Goal: Task Accomplishment & Management: Manage account settings

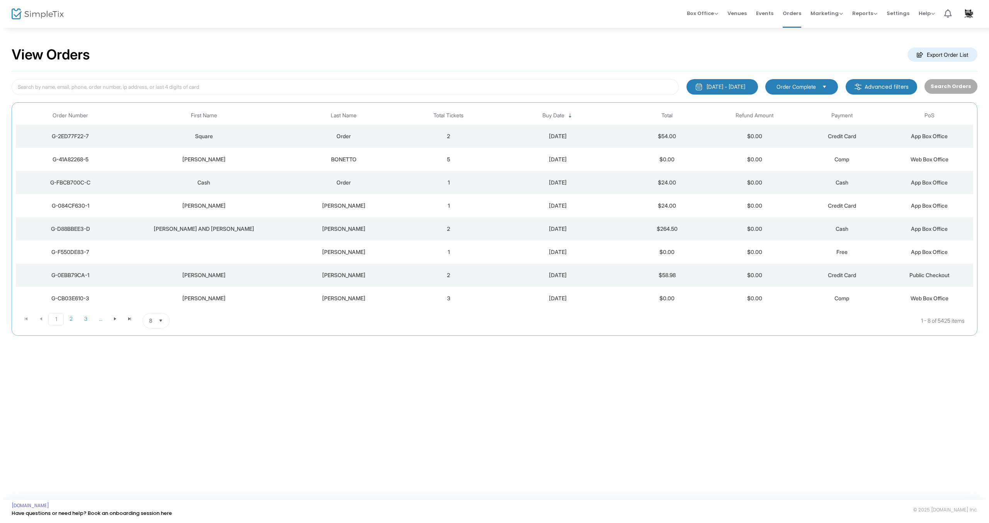
click at [331, 253] on div "[PERSON_NAME]" at bounding box center [343, 252] width 119 height 8
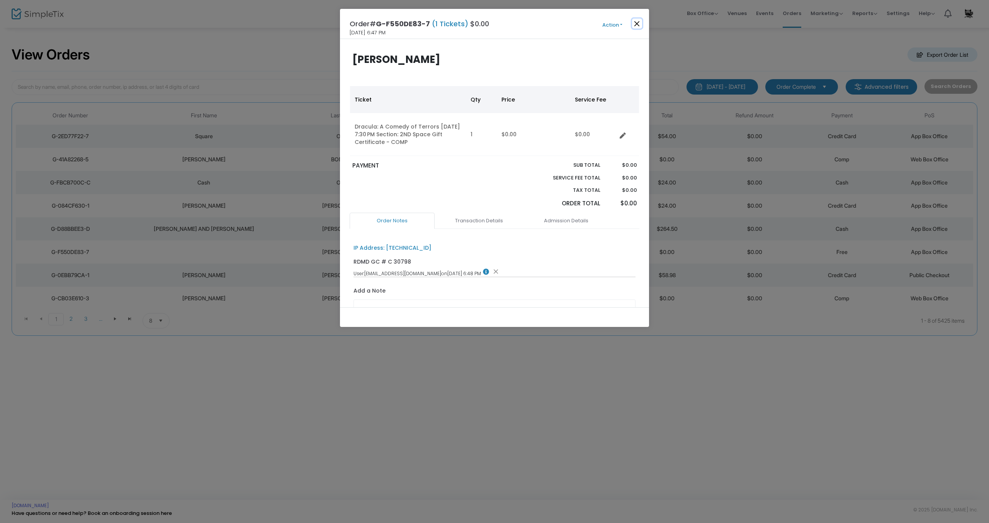
click at [637, 26] on button "Close" at bounding box center [637, 24] width 10 height 10
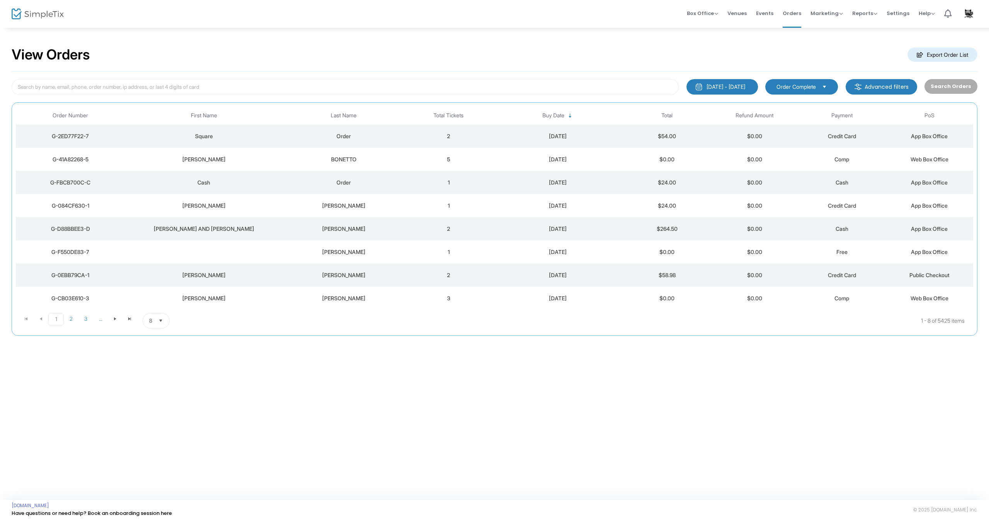
click at [351, 229] on div "[PERSON_NAME]" at bounding box center [343, 229] width 119 height 8
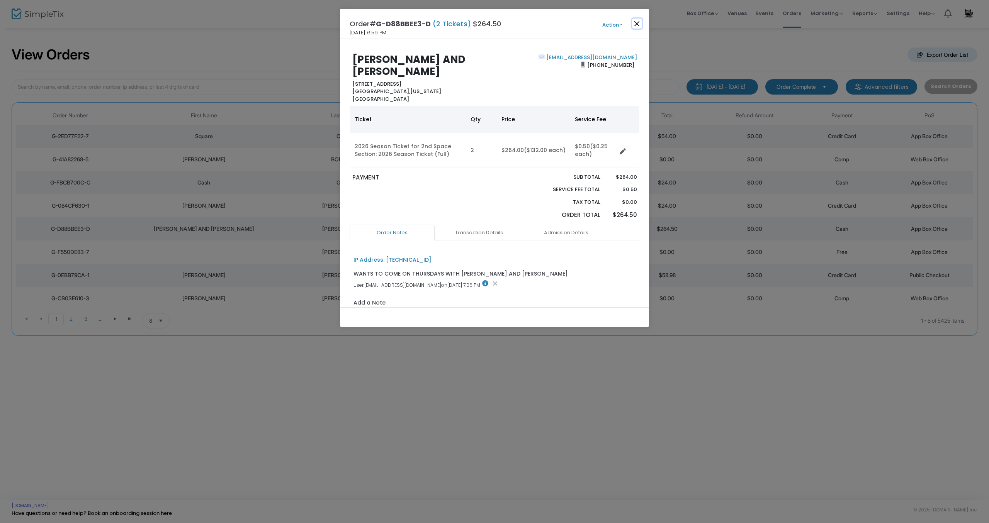
click at [640, 26] on button "Close" at bounding box center [637, 24] width 10 height 10
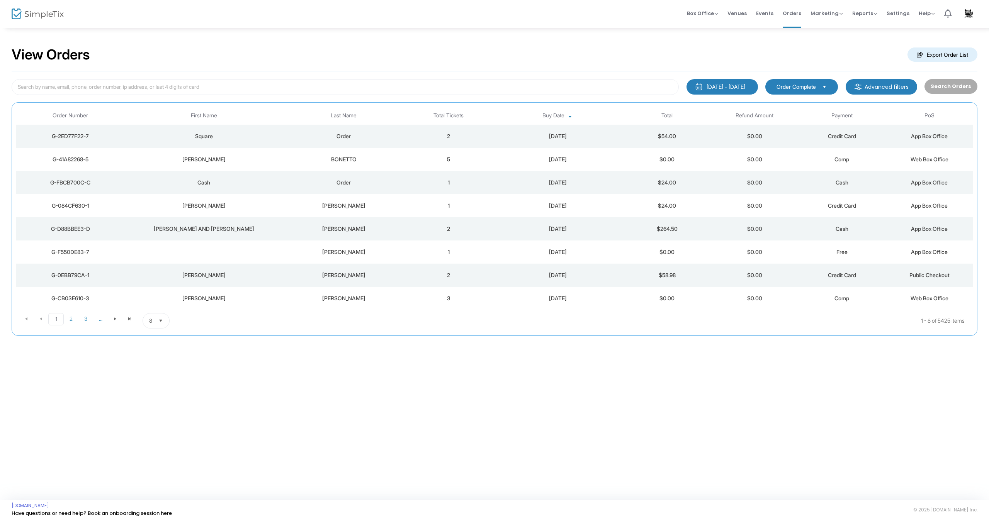
click at [344, 215] on td "[PERSON_NAME]" at bounding box center [343, 205] width 122 height 23
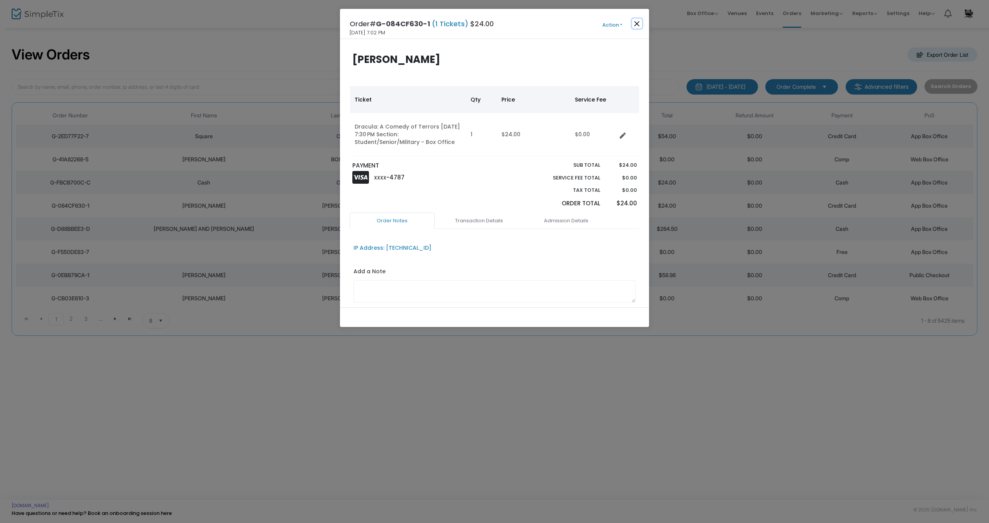
click at [639, 24] on button "Close" at bounding box center [637, 24] width 10 height 10
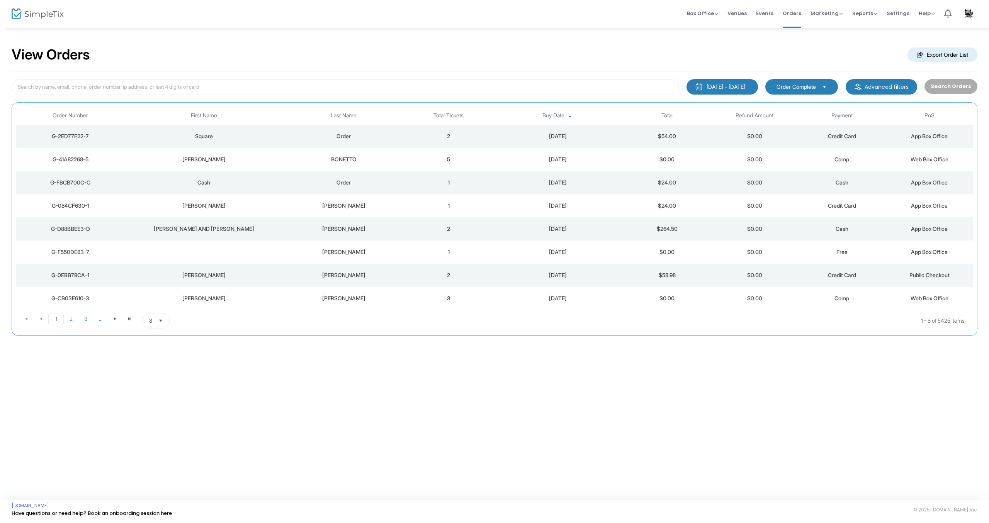
click at [348, 183] on div "Order" at bounding box center [343, 183] width 119 height 8
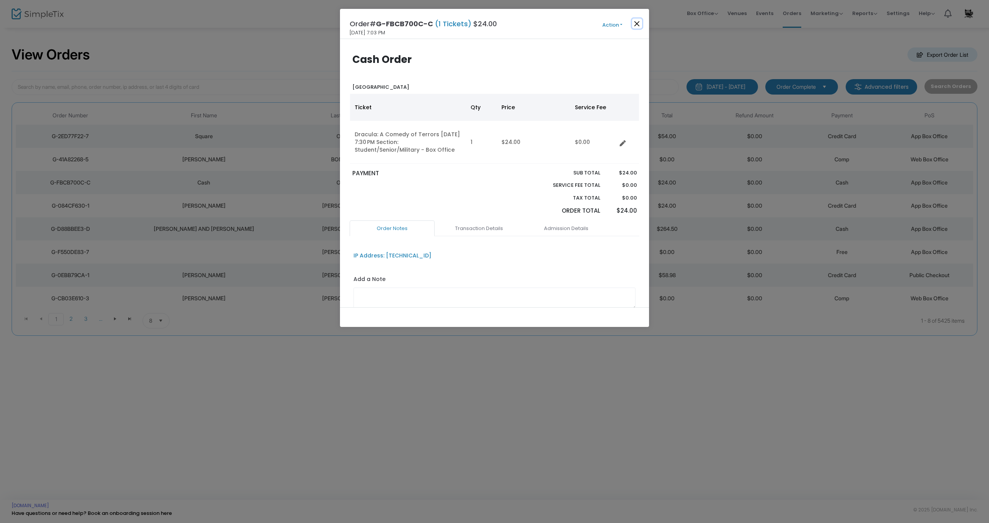
click at [636, 23] on button "Close" at bounding box center [637, 24] width 10 height 10
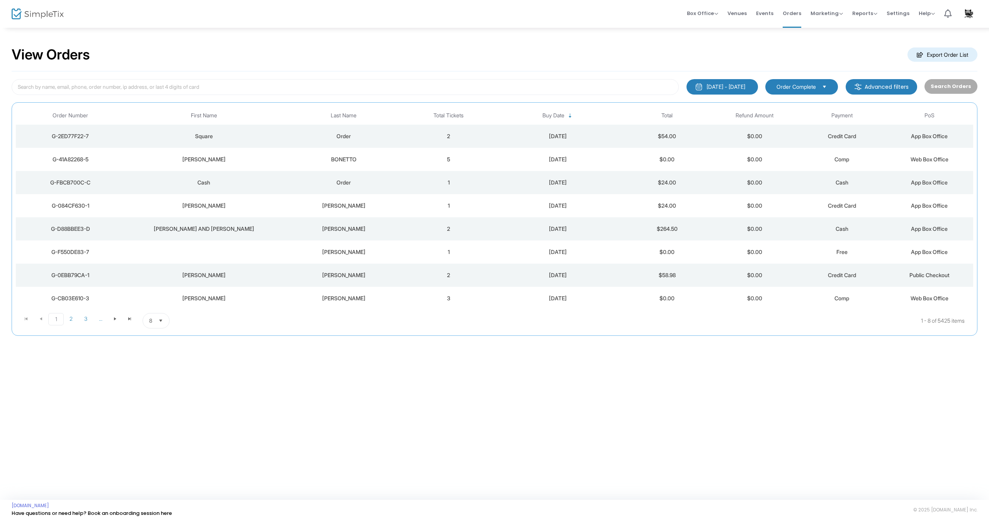
click at [353, 161] on div "BONETTO" at bounding box center [343, 160] width 119 height 8
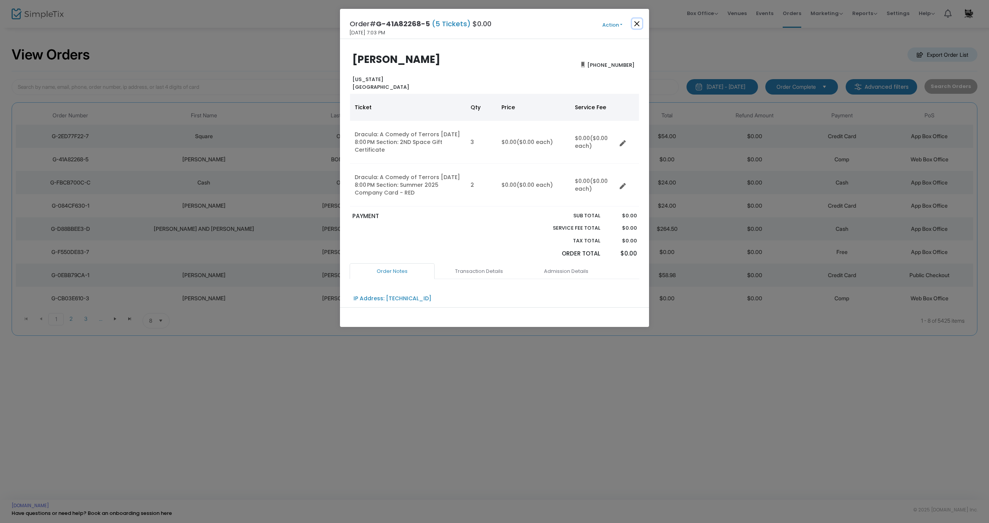
click at [636, 24] on button "Close" at bounding box center [637, 24] width 10 height 10
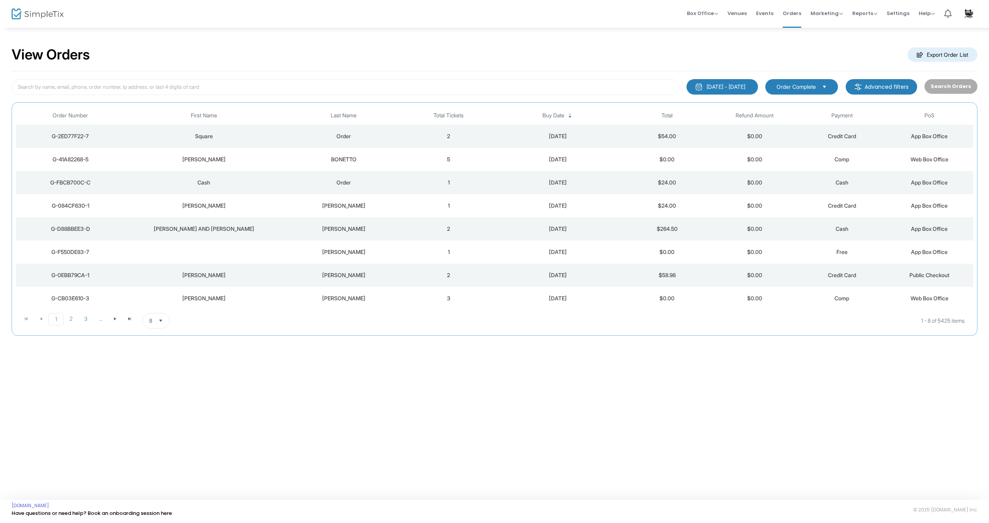
click at [346, 139] on div "Order" at bounding box center [343, 136] width 119 height 8
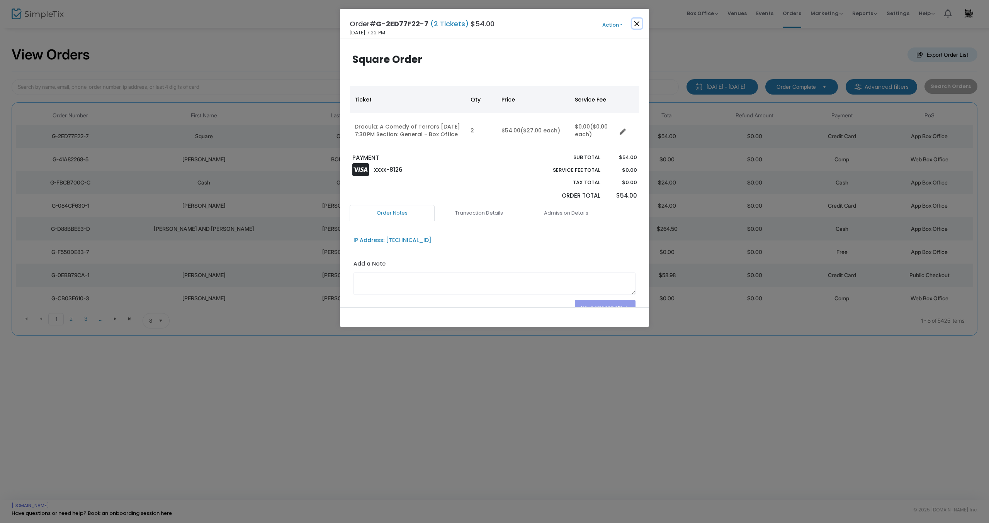
click at [636, 24] on button "Close" at bounding box center [637, 24] width 10 height 10
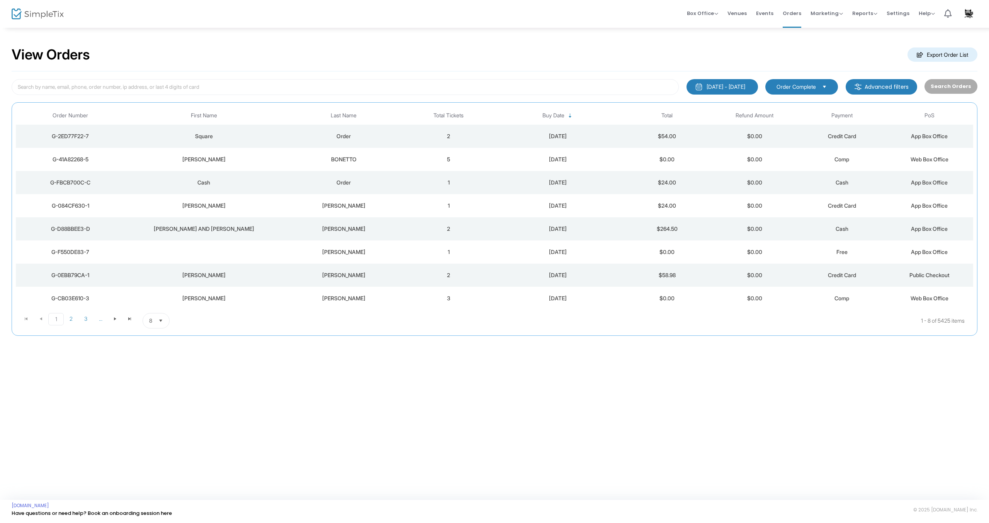
click at [226, 231] on div "[PERSON_NAME] AND [PERSON_NAME]" at bounding box center [203, 229] width 153 height 8
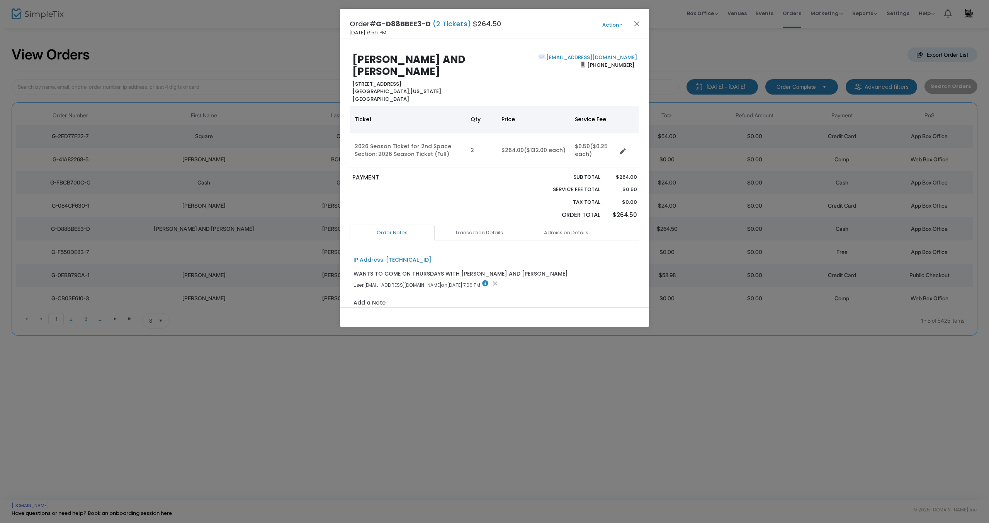
click at [431, 25] on span "(2 Tickets)" at bounding box center [452, 24] width 42 height 10
drag, startPoint x: 431, startPoint y: 25, endPoint x: 380, endPoint y: 25, distance: 51.0
click at [380, 25] on span "G-D88BBEE3-D" at bounding box center [403, 24] width 55 height 10
copy span "G-D88BBEE3-D"
